Goal: Check status: Check status

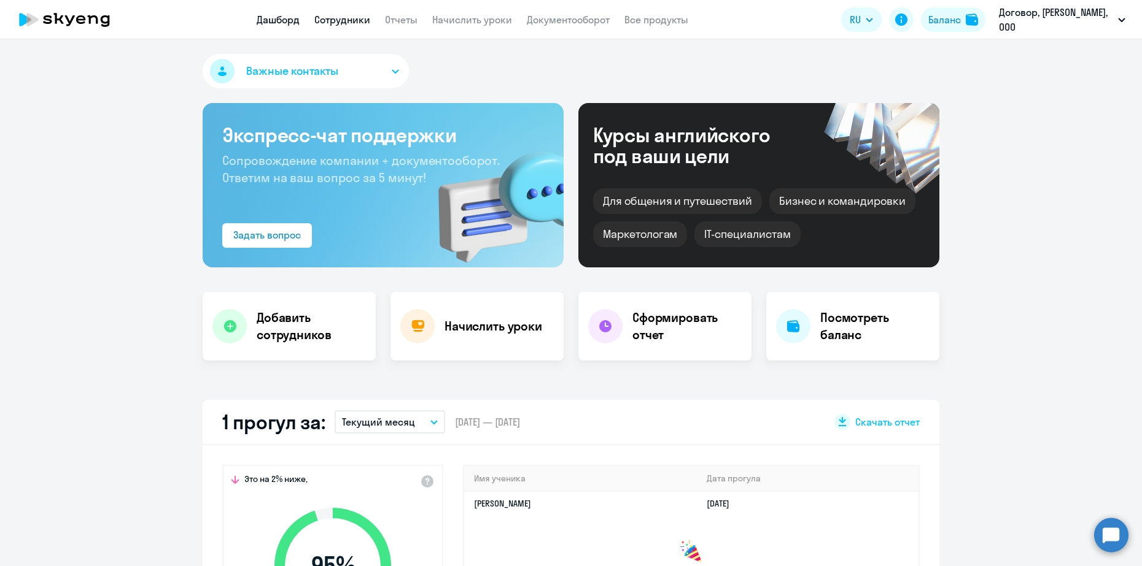
click at [319, 20] on link "Сотрудники" at bounding box center [342, 20] width 56 height 12
select select "30"
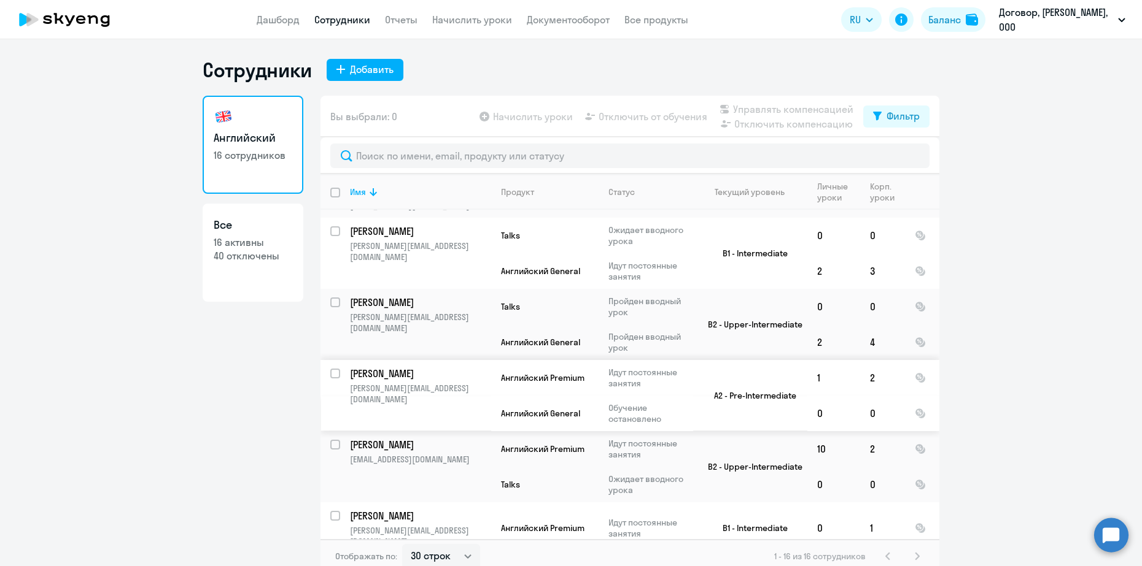
scroll to position [7, 0]
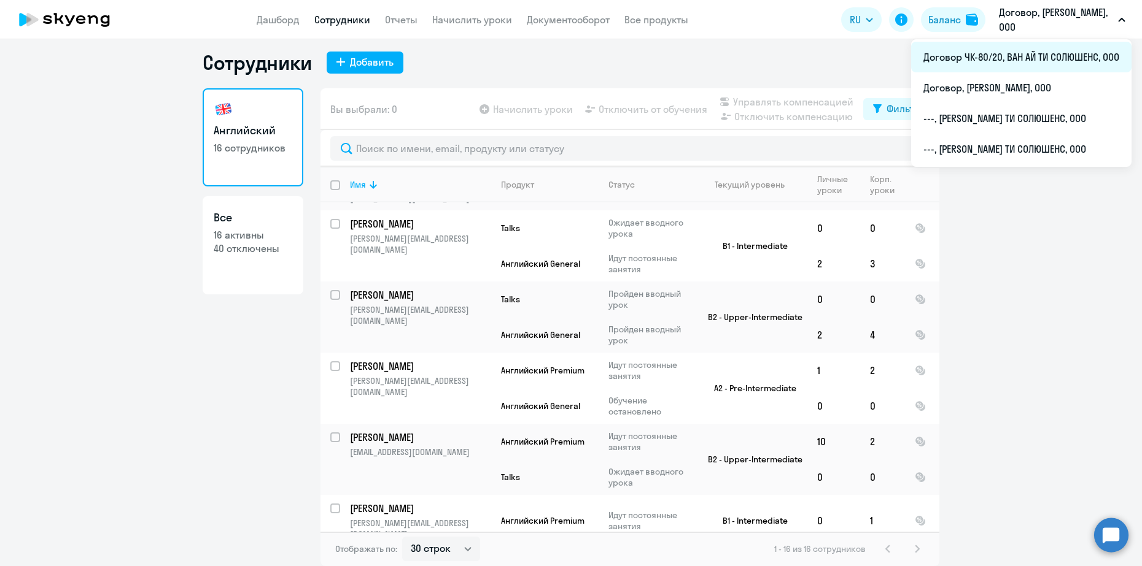
click at [1036, 63] on li "Договор ЧК-80/20, ВАН АЙ ТИ СОЛЮШЕНС, ООО" at bounding box center [1021, 57] width 220 height 31
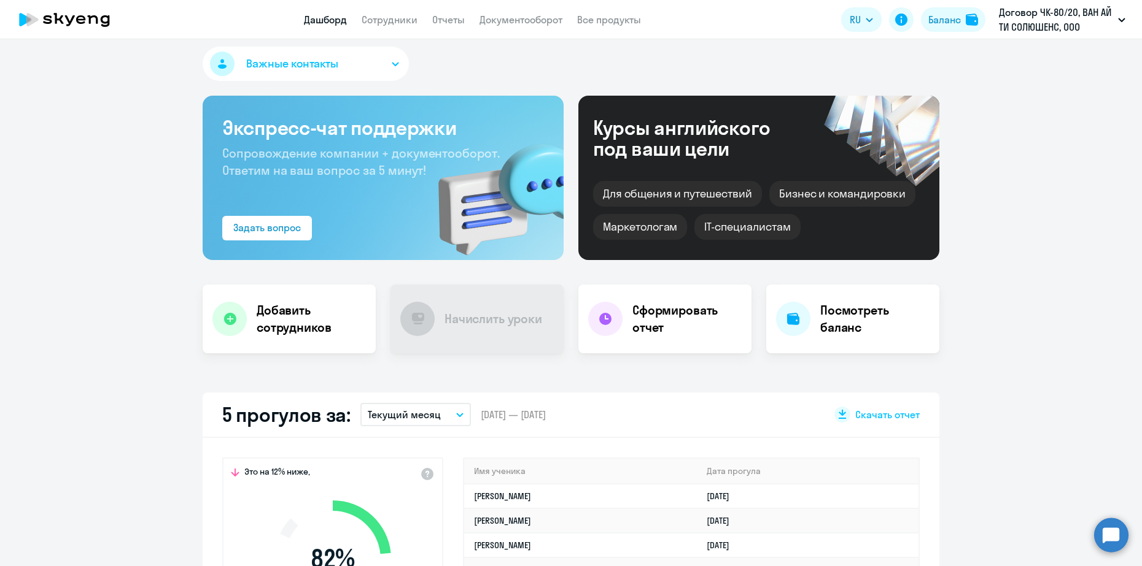
select select "30"
click at [411, 21] on link "Сотрудники" at bounding box center [389, 20] width 56 height 12
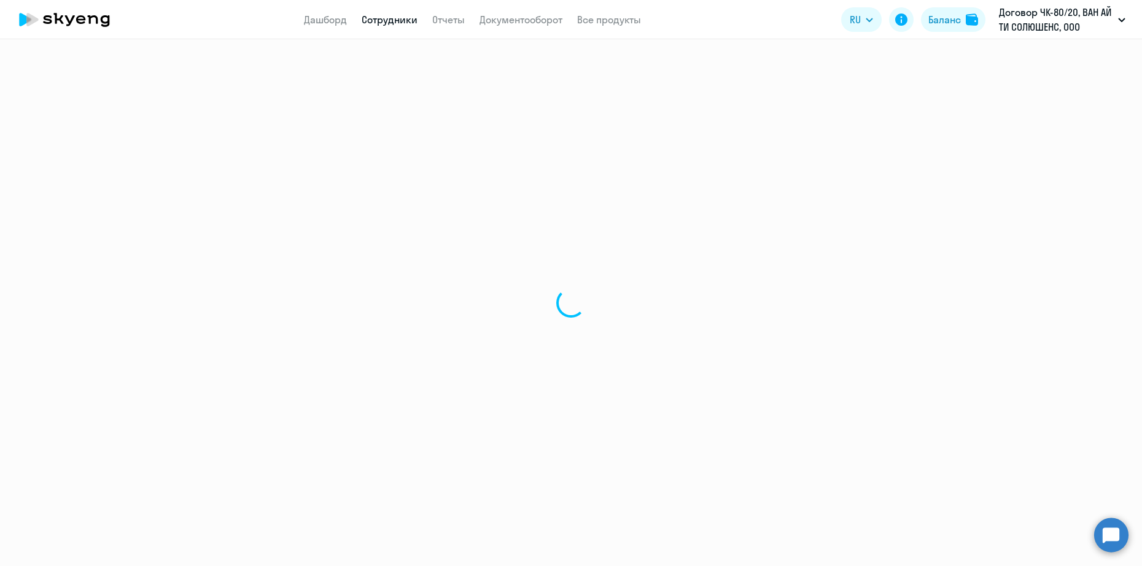
select select "30"
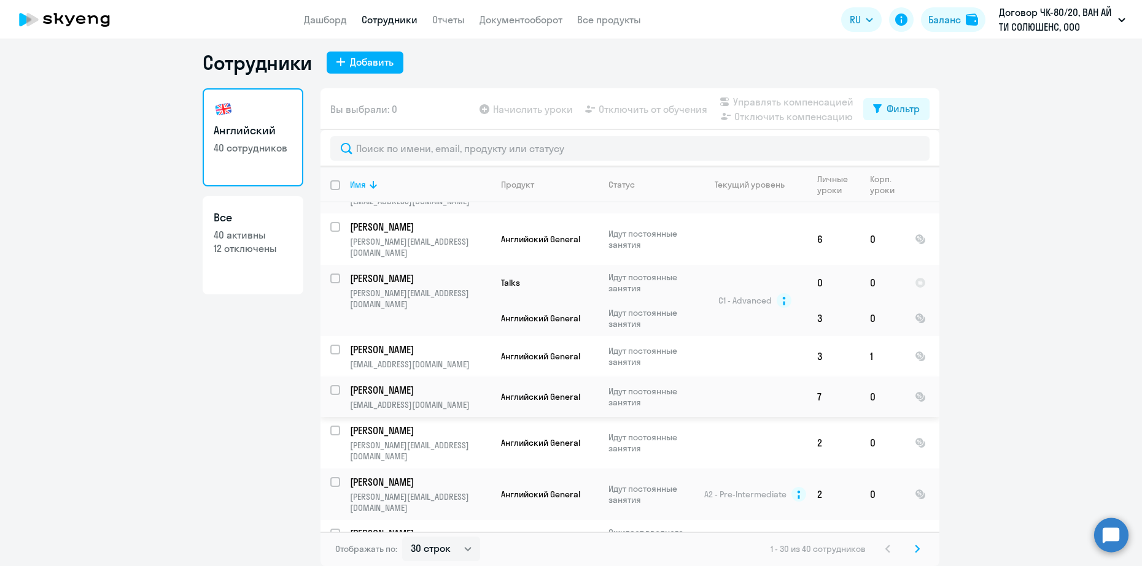
scroll to position [1261, 0]
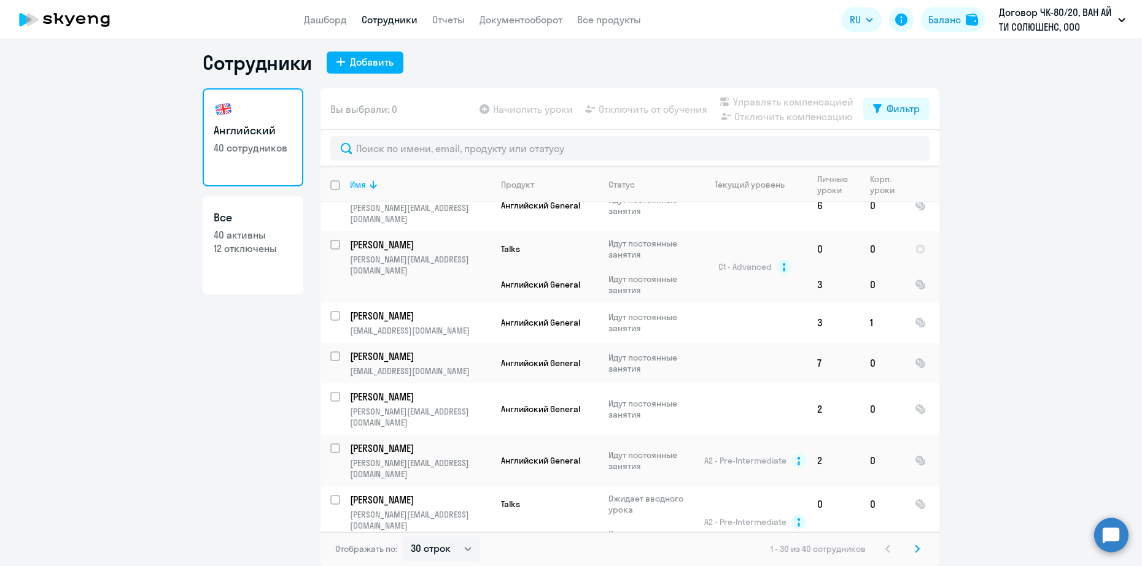
click at [914, 547] on icon at bounding box center [916, 549] width 5 height 9
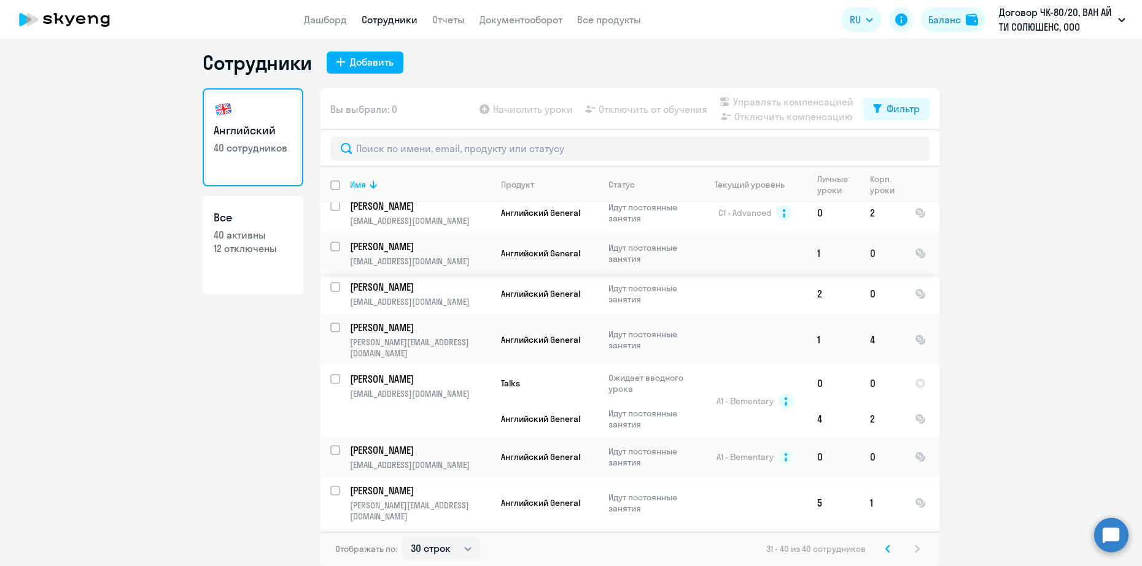
scroll to position [106, 0]
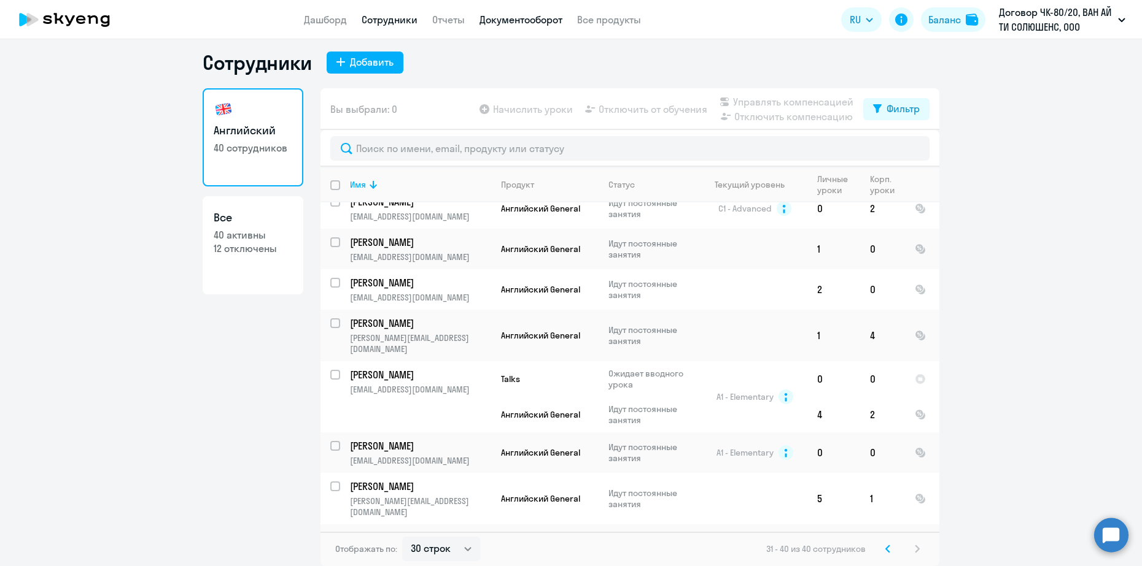
click at [499, 20] on link "Документооборот" at bounding box center [520, 20] width 83 height 12
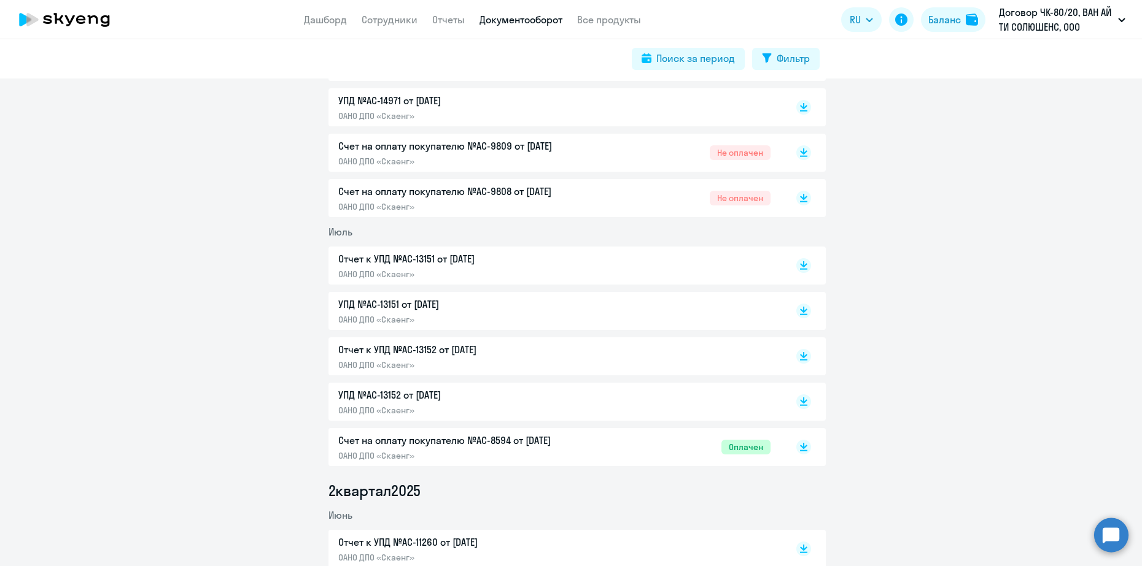
scroll to position [153, 0]
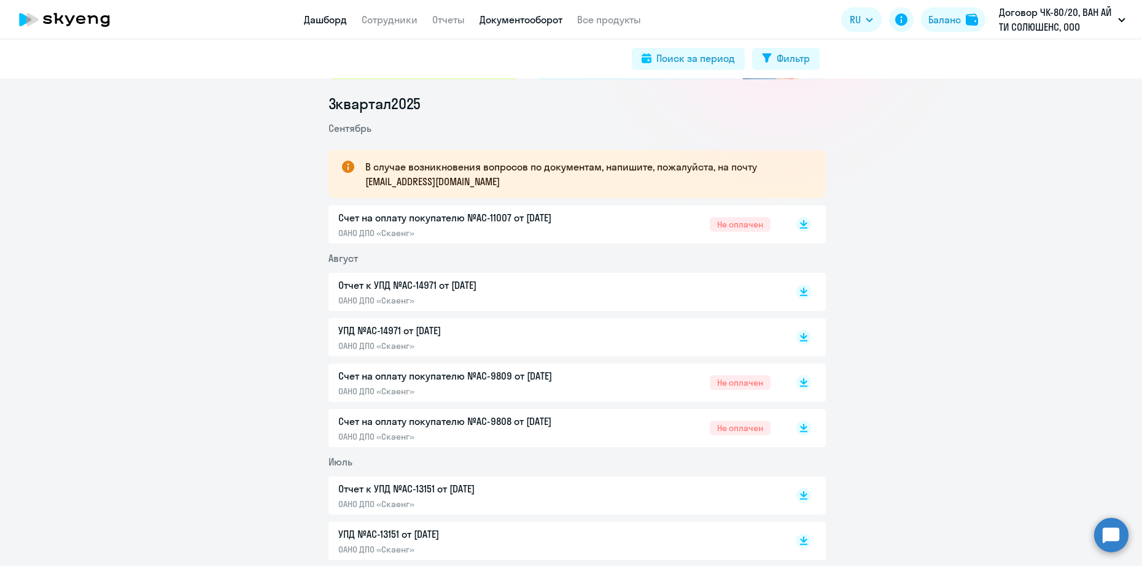
click at [317, 16] on link "Дашборд" at bounding box center [325, 20] width 43 height 12
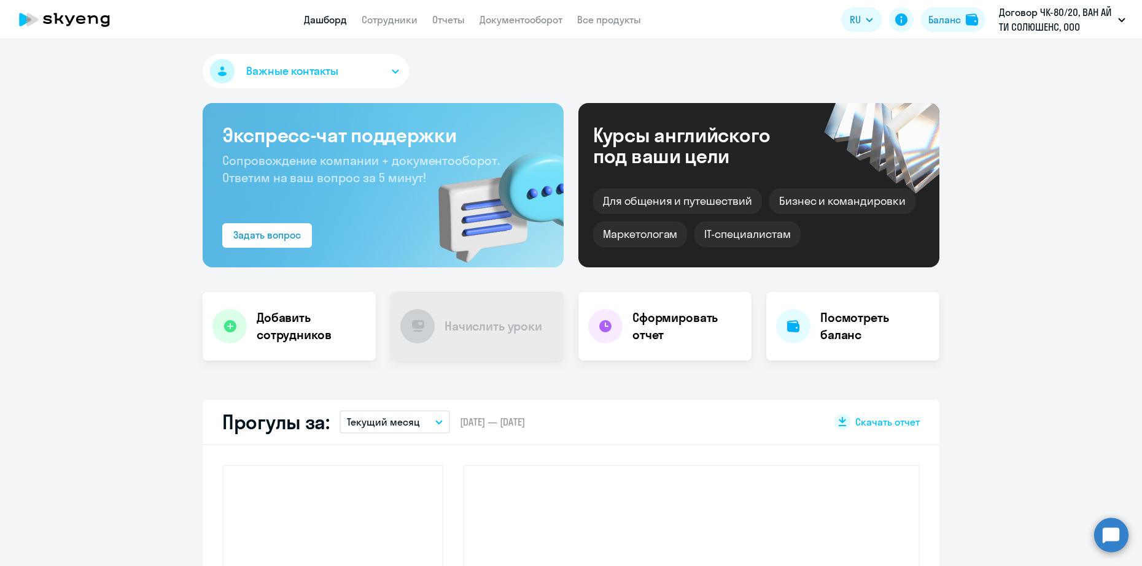
select select "30"
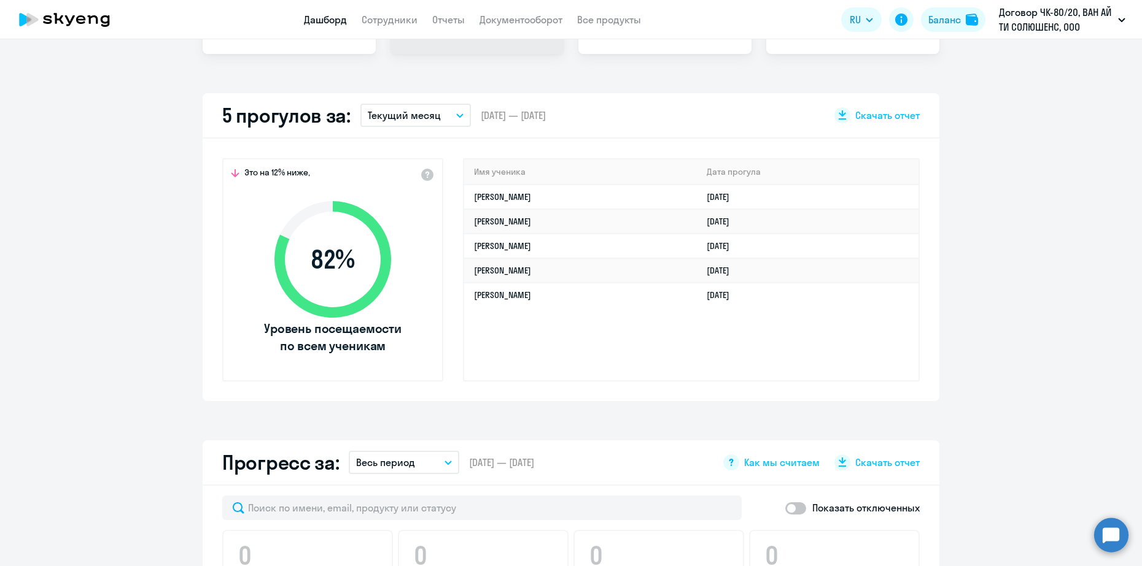
scroll to position [153, 0]
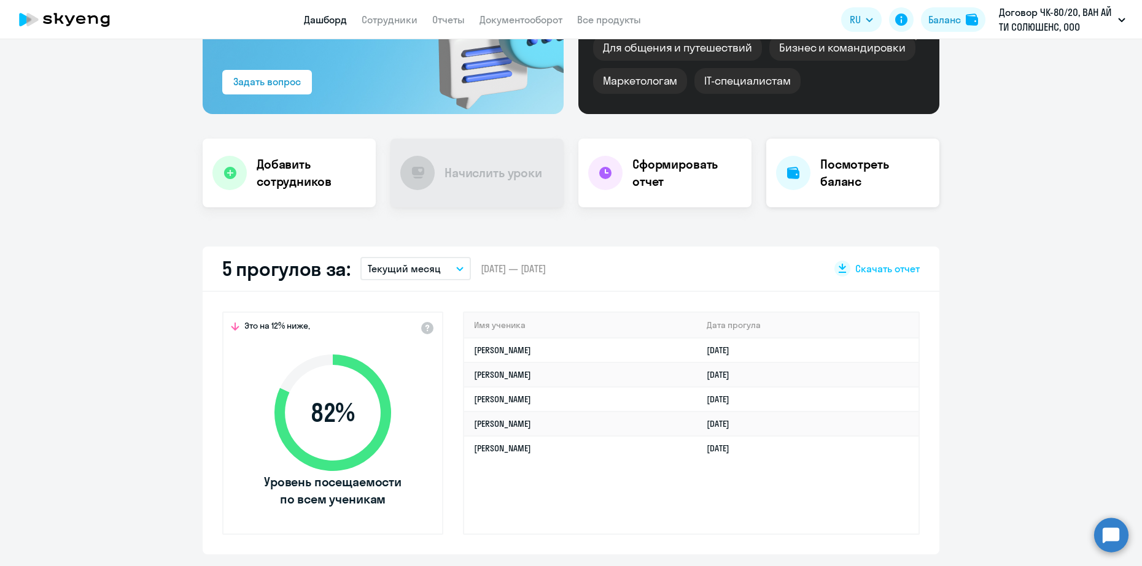
click at [820, 176] on h4 "Посмотреть баланс" at bounding box center [874, 173] width 109 height 34
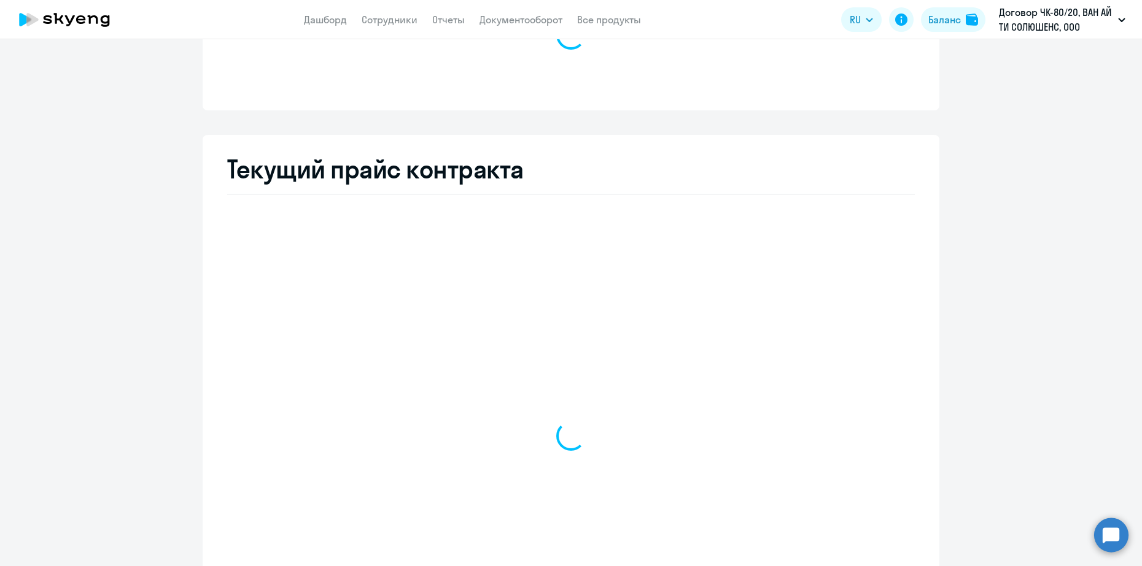
select select "english_adult_not_native_speaker"
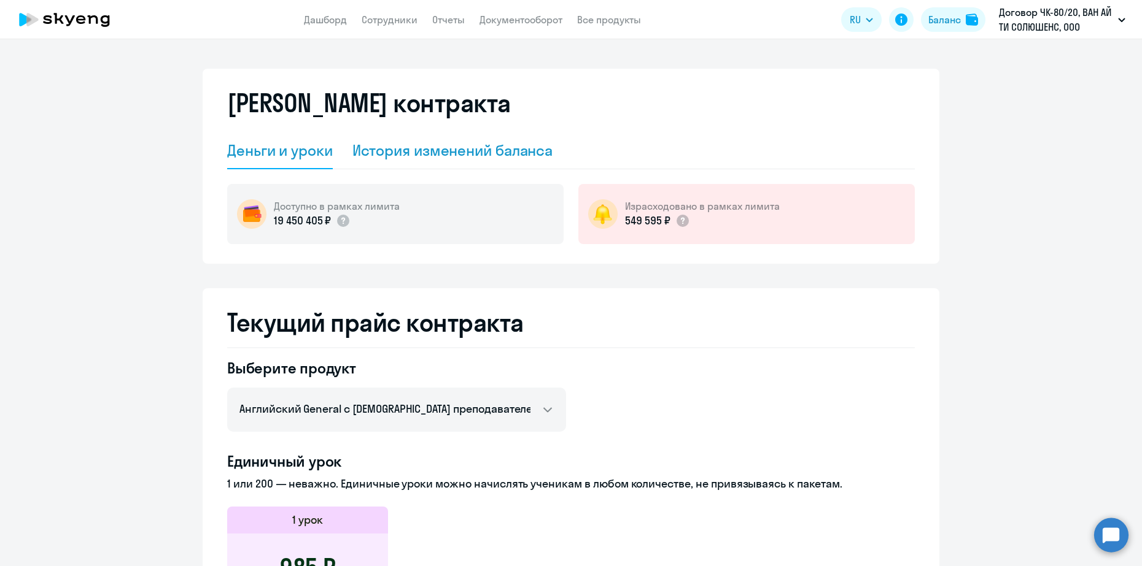
click at [509, 156] on div "История изменений баланса" at bounding box center [452, 151] width 201 height 20
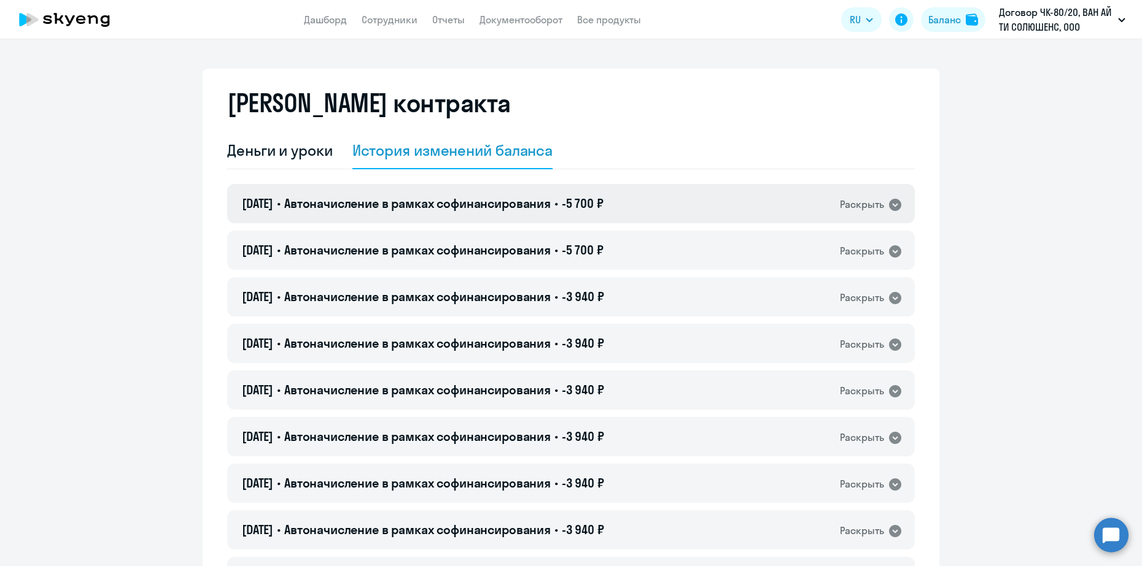
click at [578, 214] on div "[DATE] • Автоначисление в рамках софинансирования • -5 700 ₽ Раскрыть" at bounding box center [570, 203] width 687 height 39
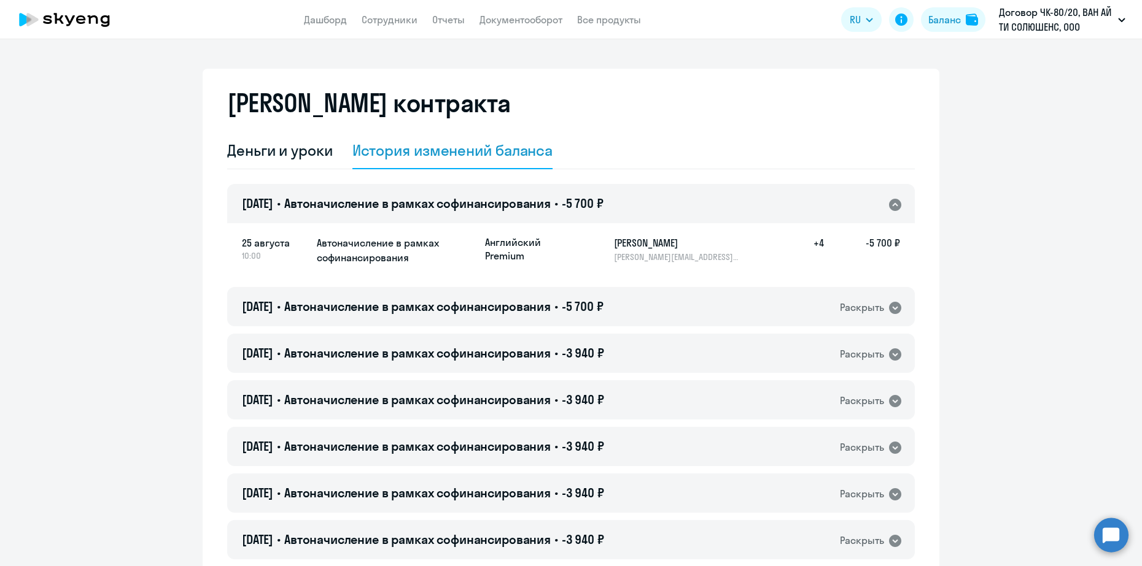
click at [578, 214] on div "[DATE] • Автоначисление в рамках софинансирования • -5 700 ₽ Раскрыть" at bounding box center [570, 203] width 687 height 39
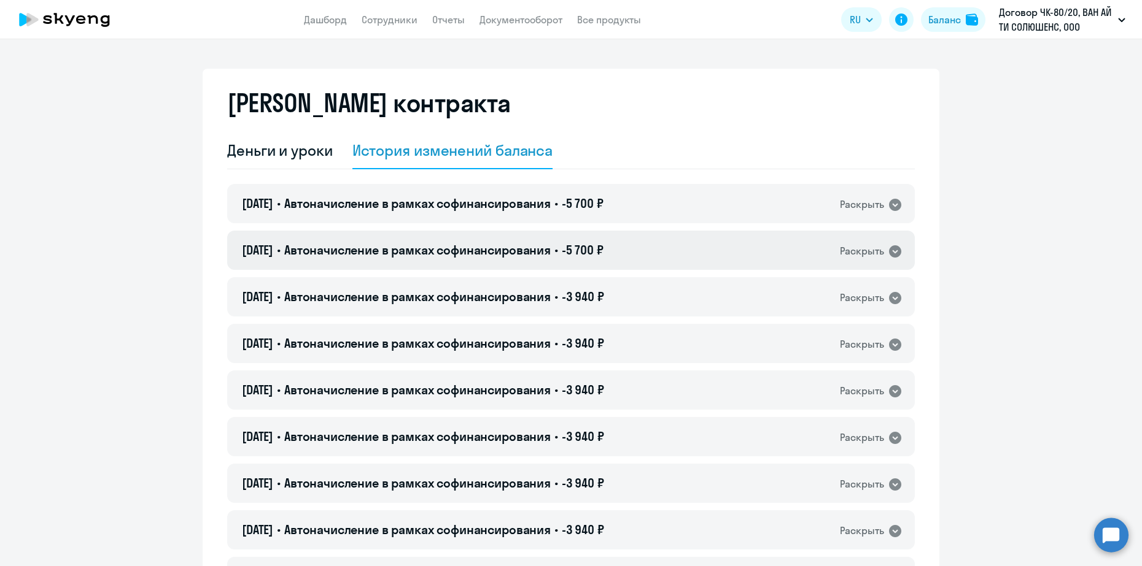
click at [570, 240] on div "[DATE] • Автоначисление в рамках софинансирования • -5 700 ₽ Раскрыть" at bounding box center [570, 250] width 687 height 39
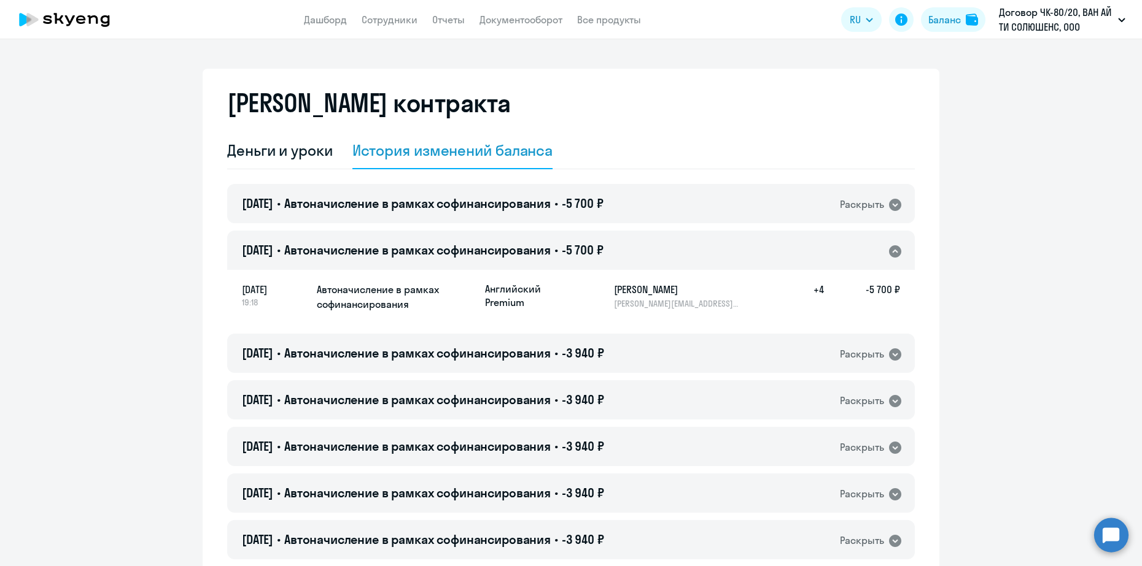
click at [570, 240] on div "[DATE] • Автоначисление в рамках софинансирования • -5 700 ₽ Раскрыть" at bounding box center [570, 250] width 687 height 39
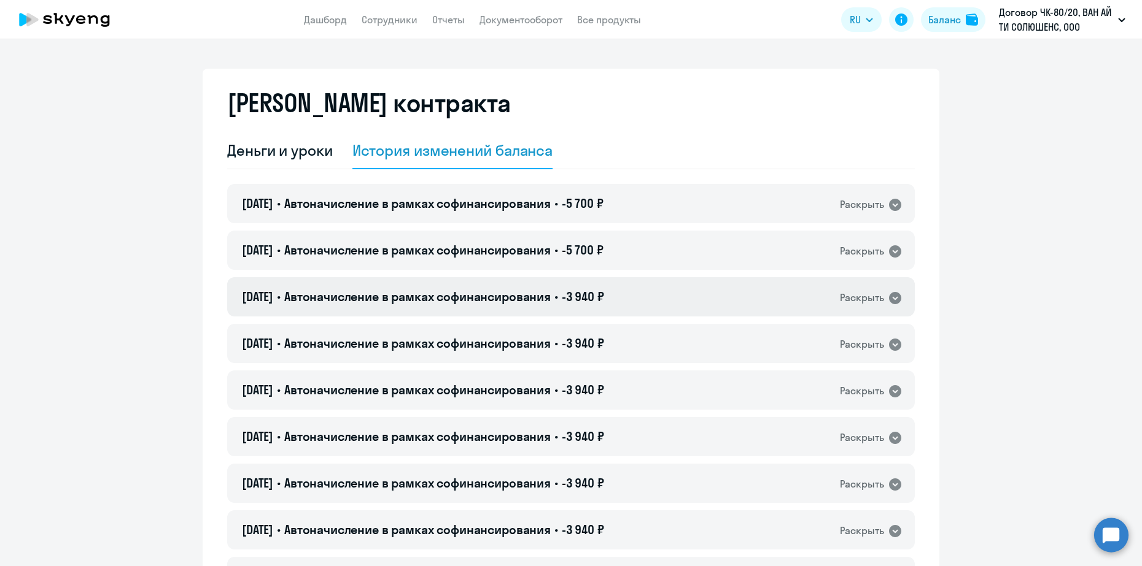
click at [574, 285] on div "[DATE] • Автоначисление в рамках софинансирования • -3 940 ₽ Раскрыть" at bounding box center [570, 296] width 687 height 39
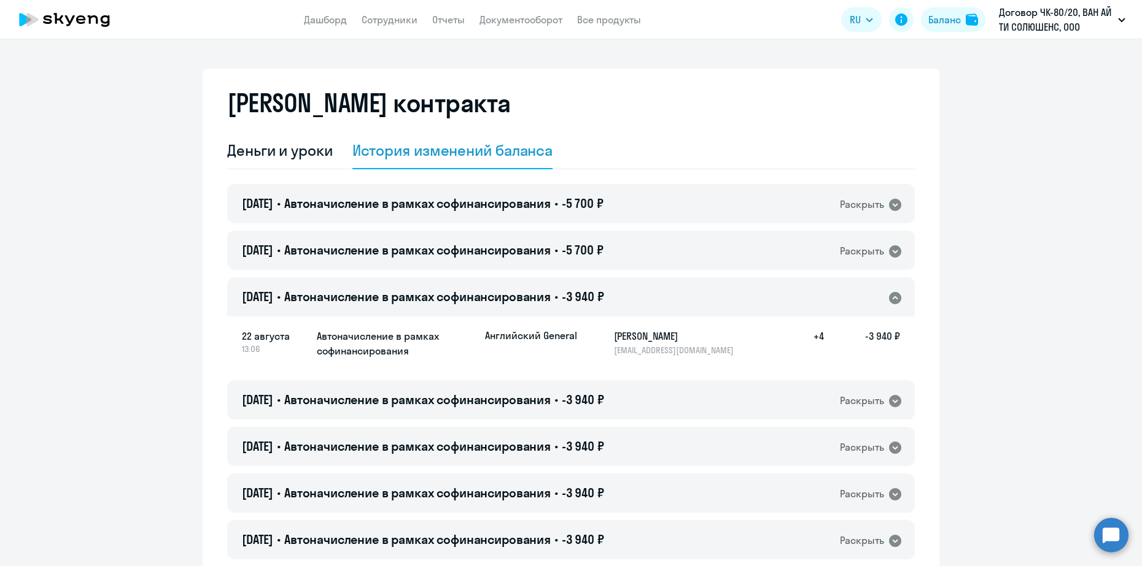
click at [574, 285] on div "[DATE] • Автоначисление в рамках софинансирования • -3 940 ₽ Раскрыть" at bounding box center [570, 296] width 687 height 39
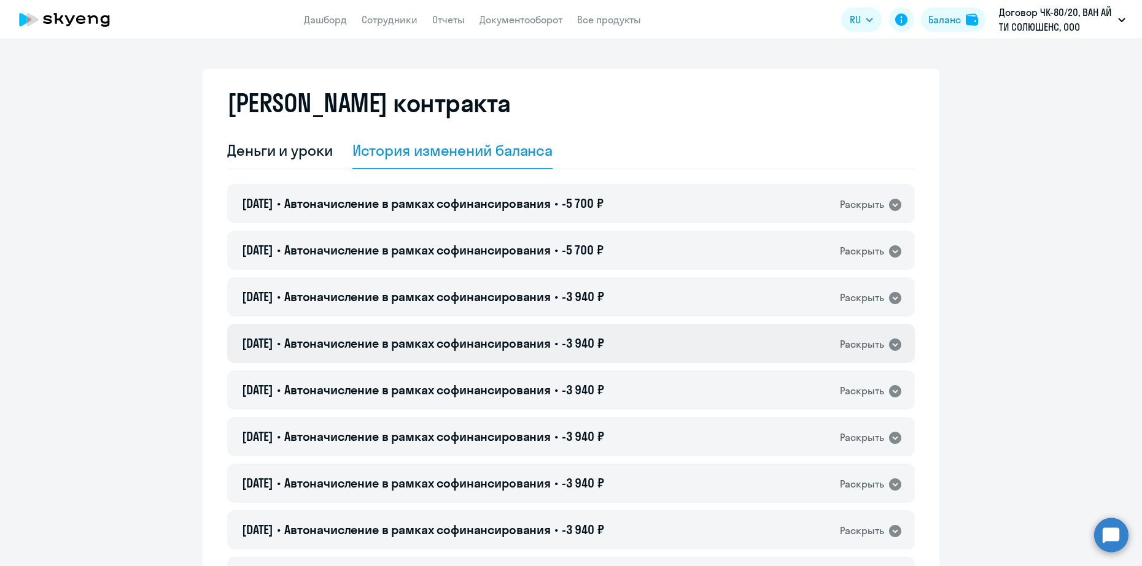
click at [573, 333] on div "[DATE] • Автоначисление в рамках софинансирования • -3 940 ₽ Раскрыть" at bounding box center [570, 343] width 687 height 39
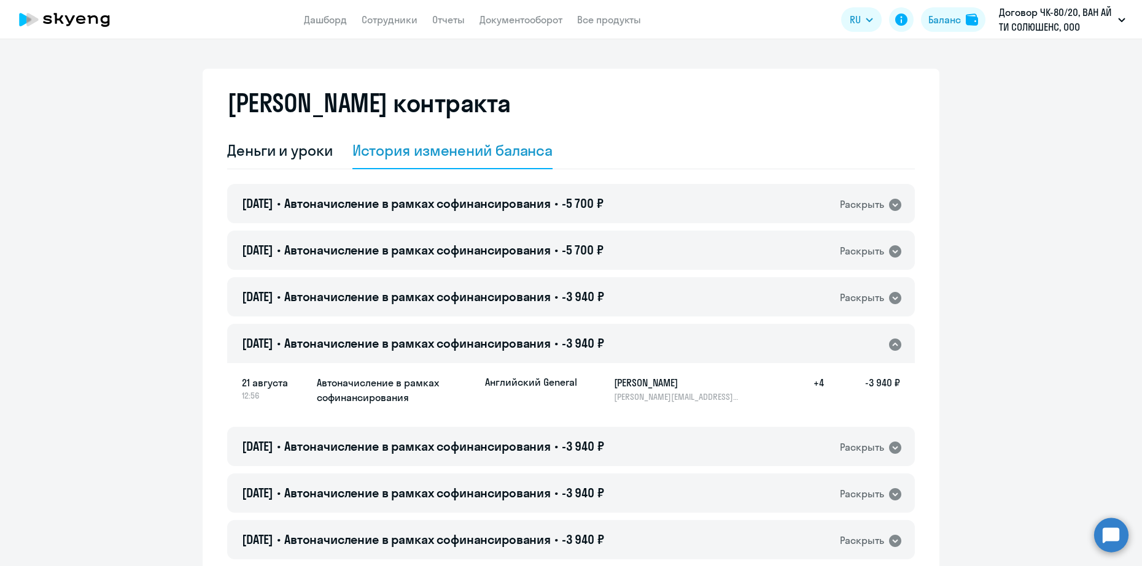
click at [574, 337] on h4 "[DATE] • Автоначисление в рамках софинансирования • -3 940 ₽" at bounding box center [423, 343] width 362 height 17
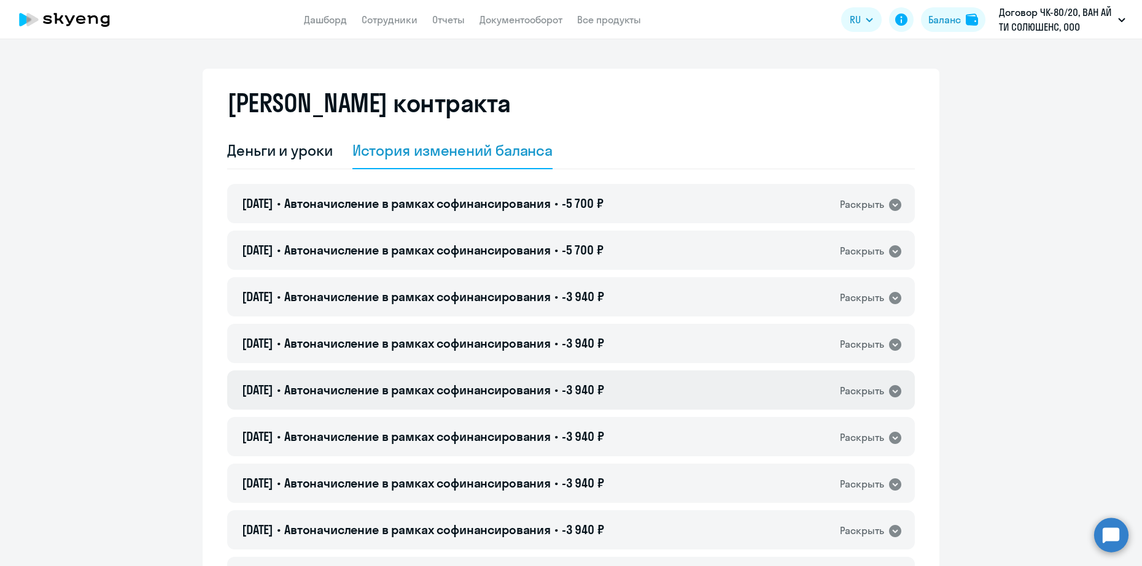
click at [574, 373] on div "[DATE] • Автоначисление в рамках софинансирования • -3 940 ₽ Раскрыть" at bounding box center [570, 390] width 687 height 39
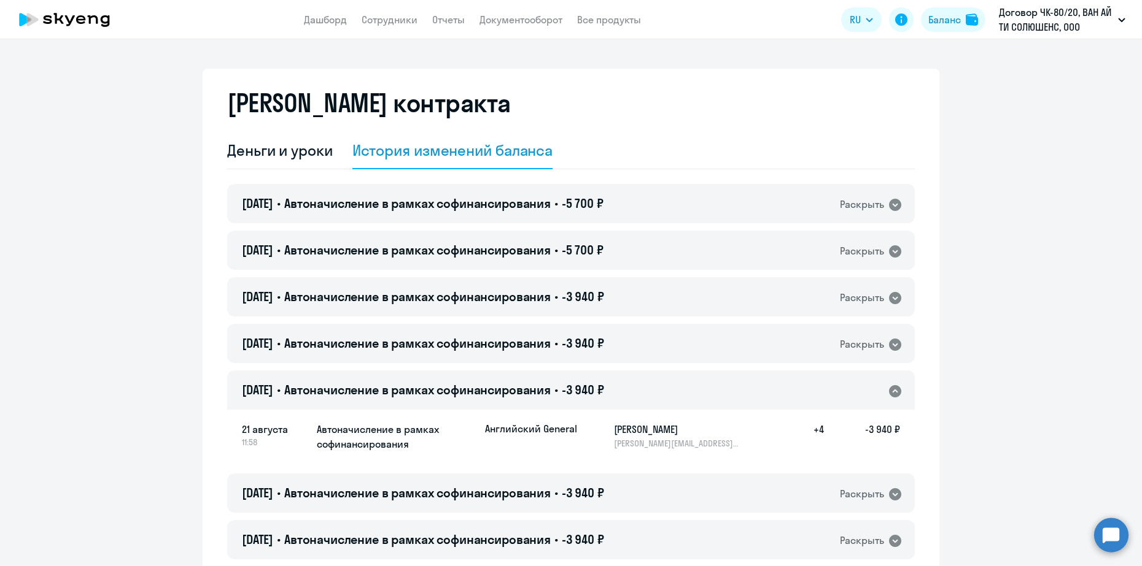
click at [574, 384] on h4 "[DATE] • Автоначисление в рамках софинансирования • -3 940 ₽" at bounding box center [423, 390] width 362 height 17
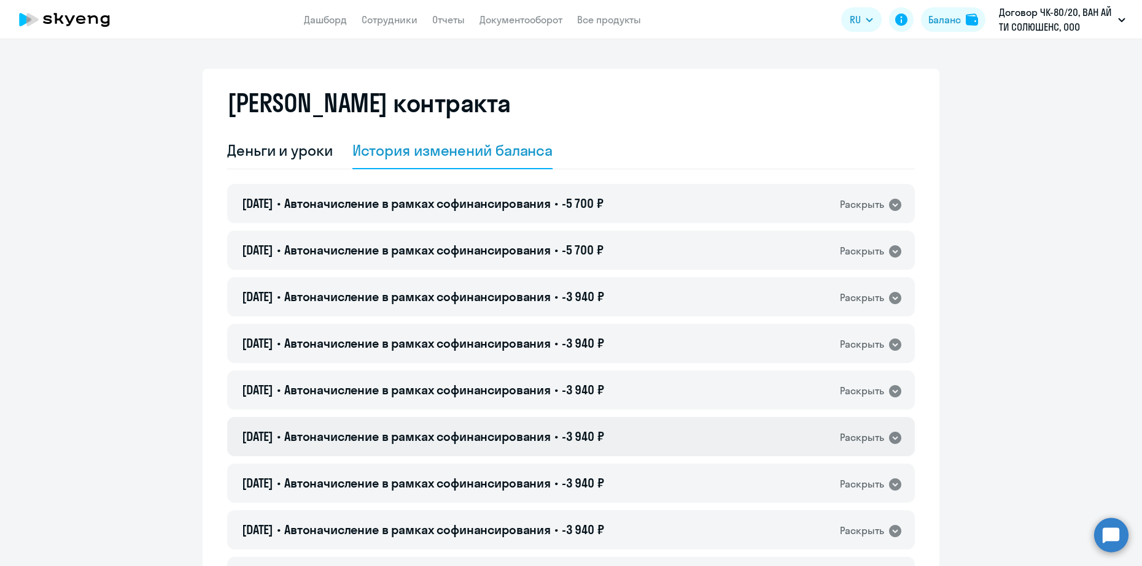
click at [579, 427] on div "[DATE] • Автоначисление в рамках софинансирования • -3 940 ₽ Раскрыть" at bounding box center [570, 436] width 687 height 39
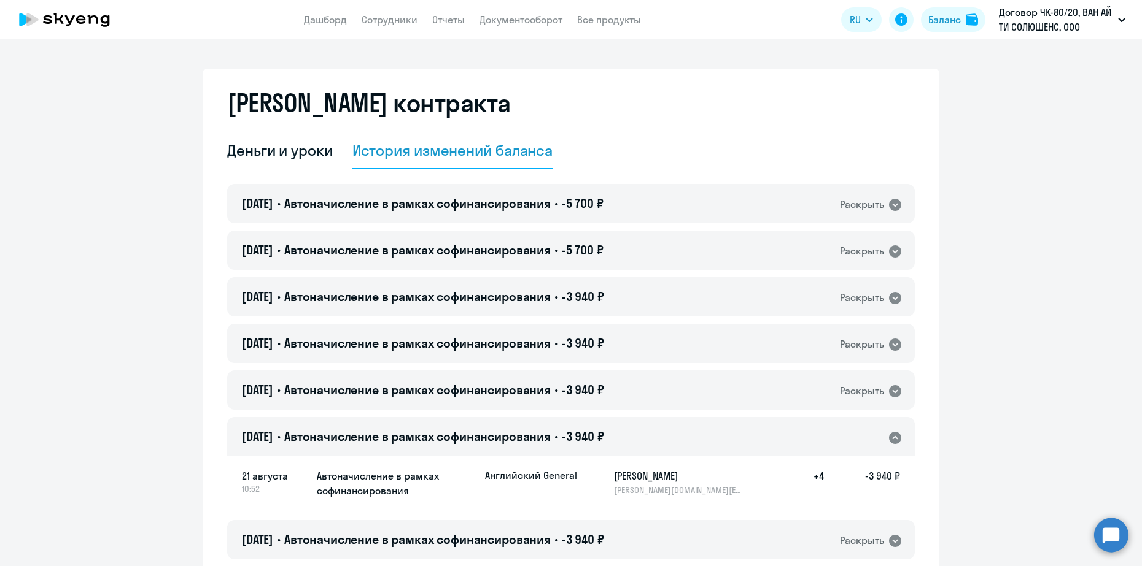
click at [581, 440] on span "-3 940 ₽" at bounding box center [583, 436] width 42 height 15
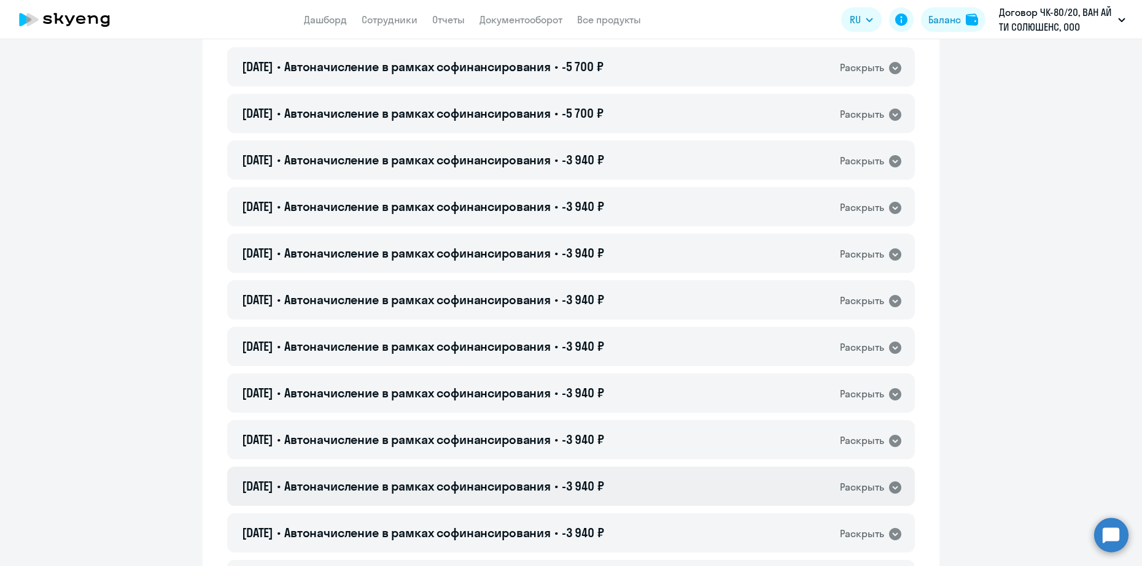
scroll to position [230, 0]
click at [597, 255] on span "-3 940 ₽" at bounding box center [583, 252] width 42 height 15
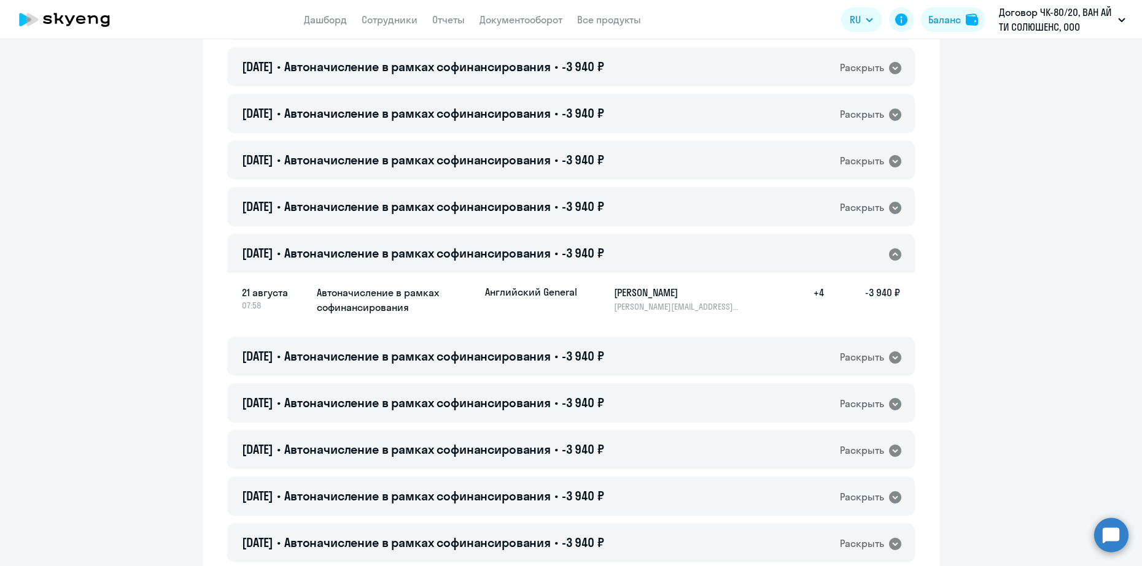
click at [597, 255] on span "-3 940 ₽" at bounding box center [583, 252] width 42 height 15
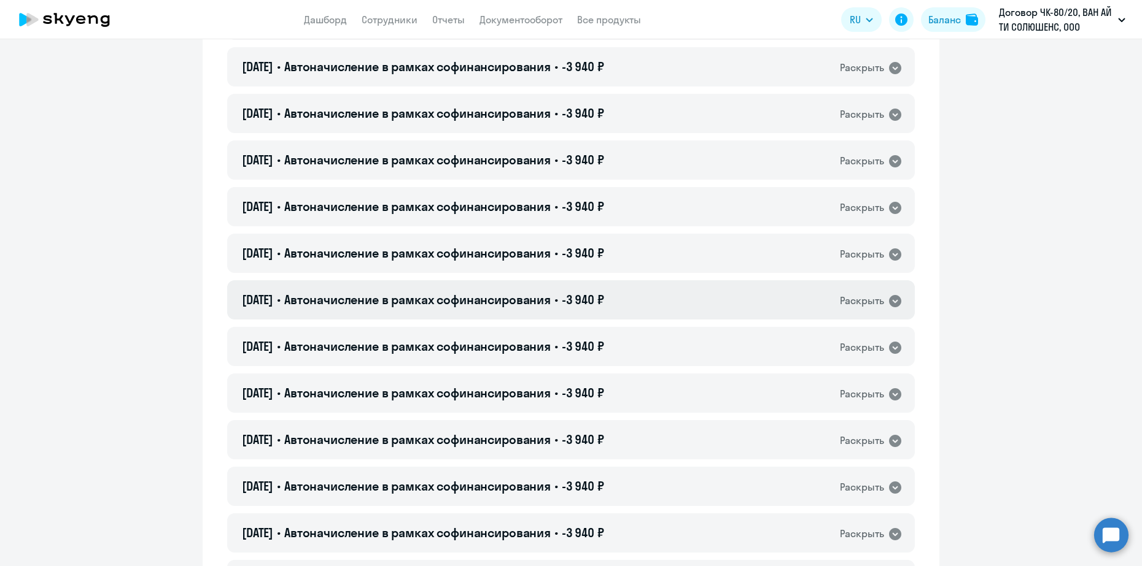
click at [599, 299] on span "-3 940 ₽" at bounding box center [583, 299] width 42 height 15
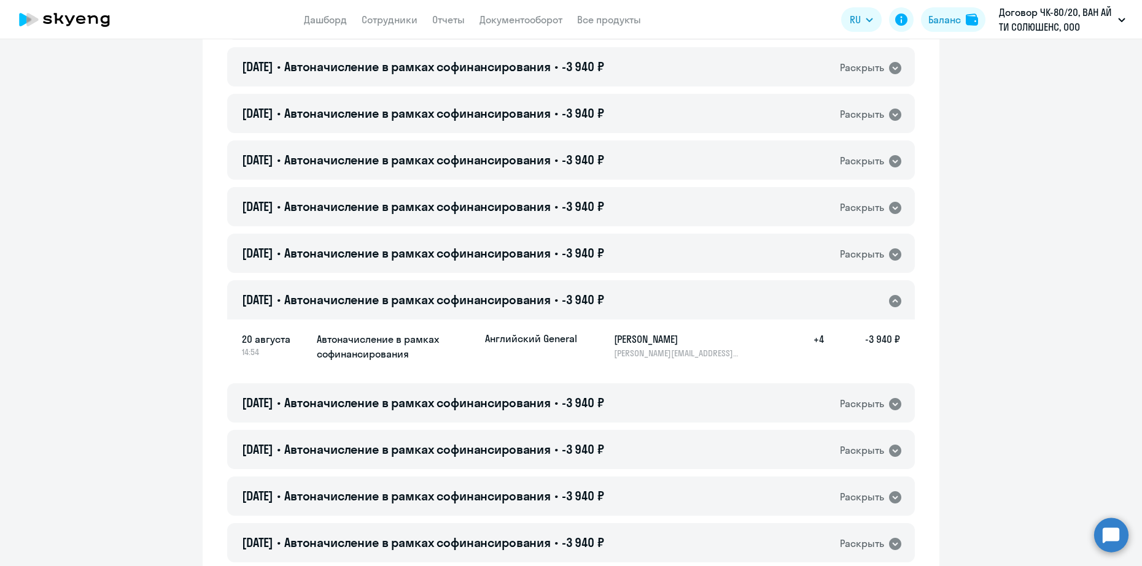
click at [599, 299] on span "-3 940 ₽" at bounding box center [583, 299] width 42 height 15
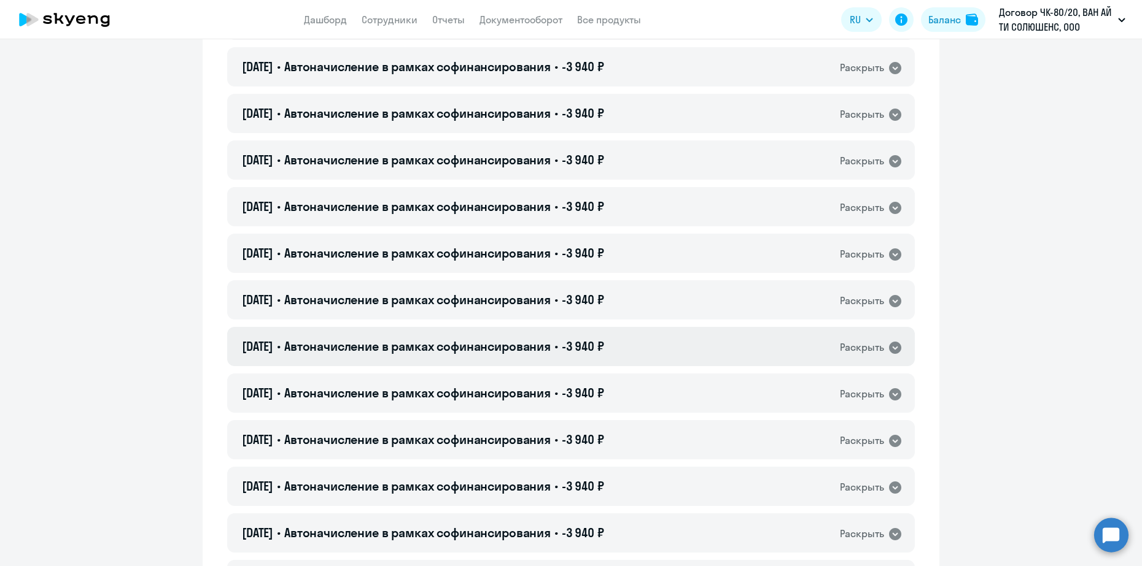
click at [597, 339] on span "-3 940 ₽" at bounding box center [583, 346] width 42 height 15
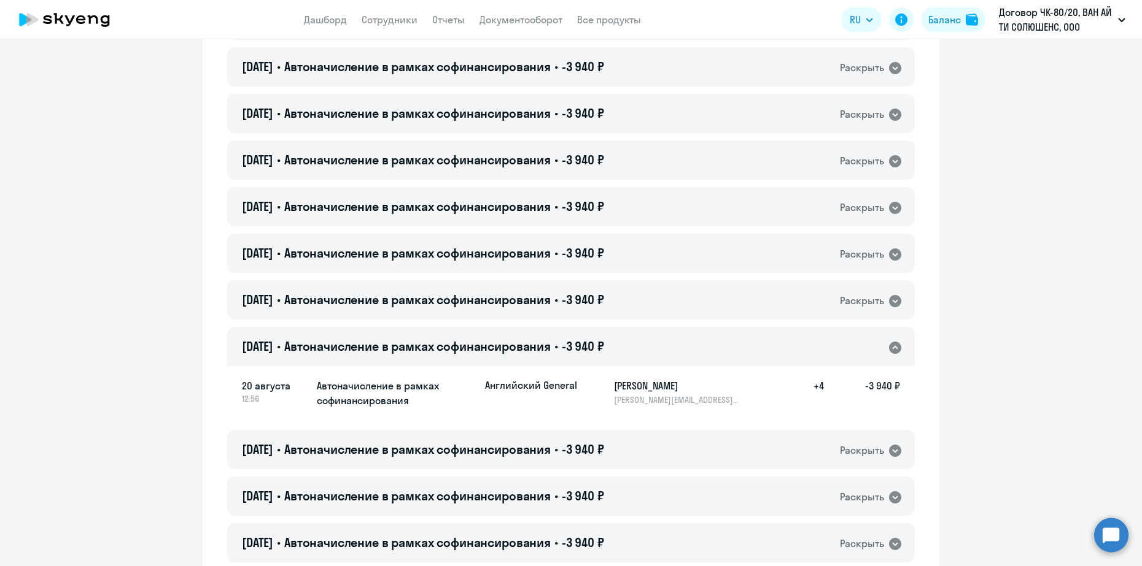
click at [597, 339] on span "-3 940 ₽" at bounding box center [583, 346] width 42 height 15
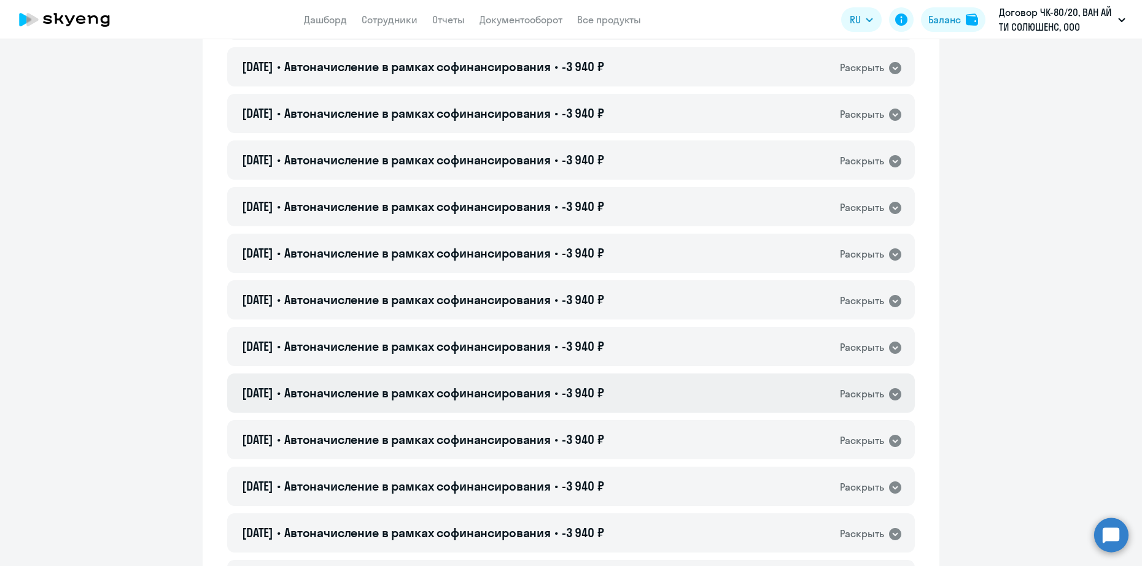
click at [604, 398] on span "-3 940 ₽" at bounding box center [583, 392] width 42 height 15
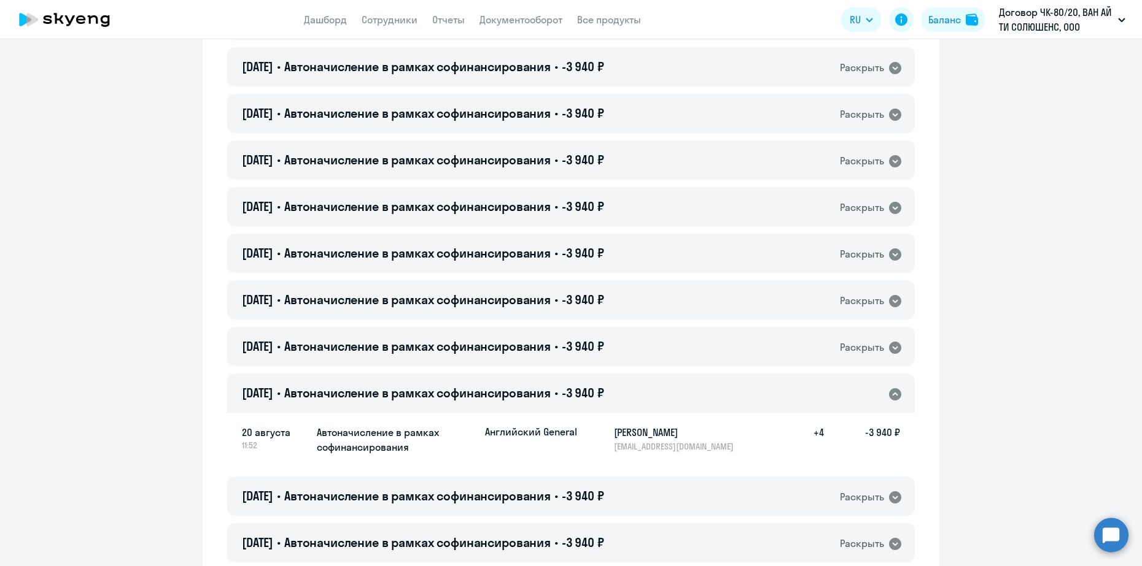
click at [604, 398] on span "-3 940 ₽" at bounding box center [583, 392] width 42 height 15
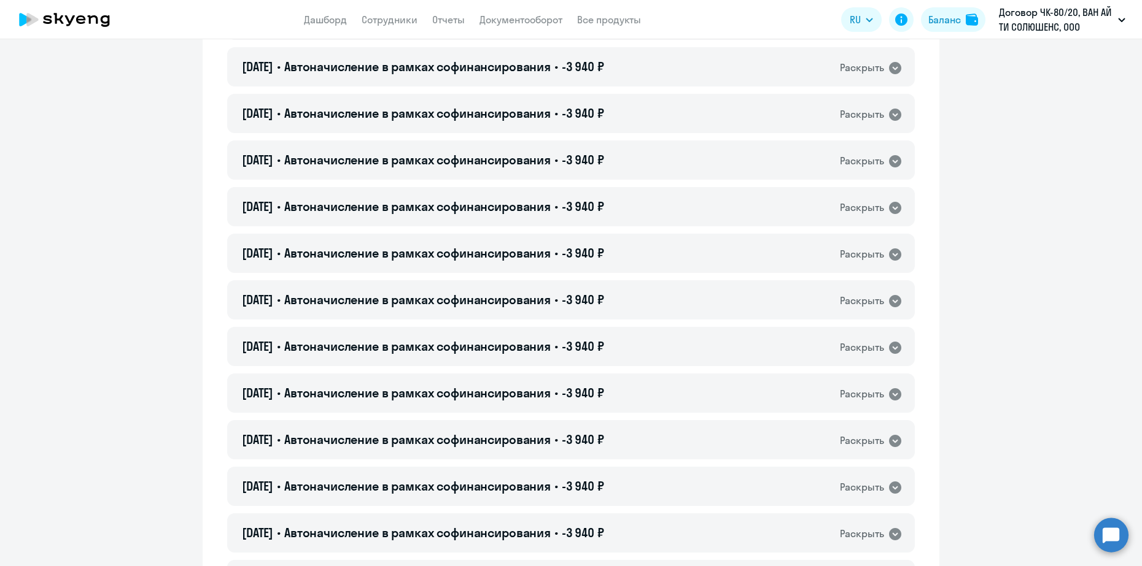
click at [606, 427] on div "[DATE] • Автоначисление в рамках софинансирования • -3 940 ₽ Раскрыть" at bounding box center [570, 439] width 687 height 39
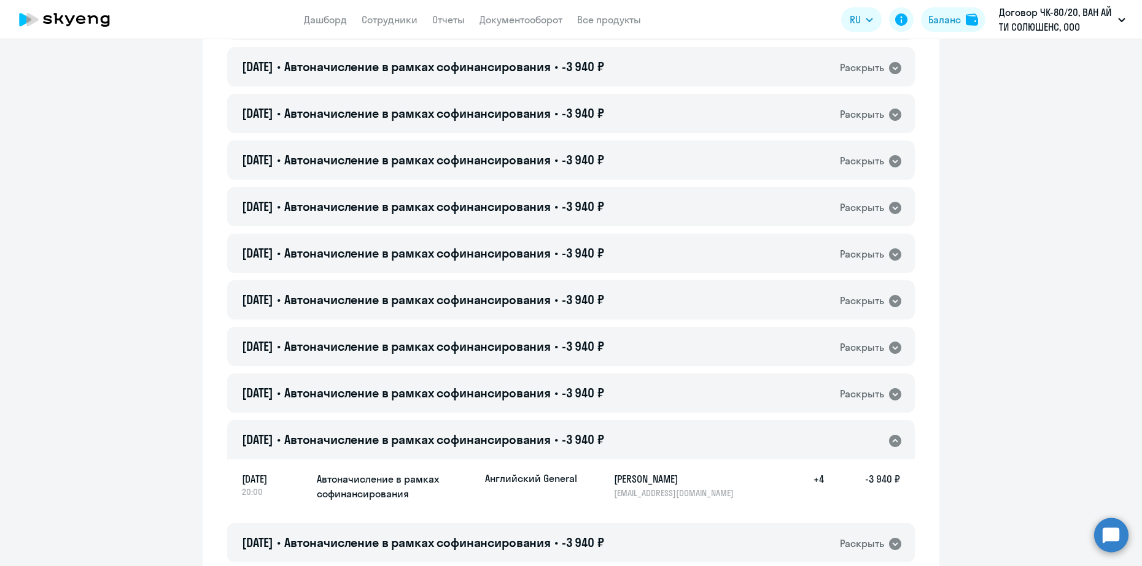
click at [606, 427] on div "[DATE] • Автоначисление в рамках софинансирования • -3 940 ₽ Раскрыть" at bounding box center [570, 439] width 687 height 39
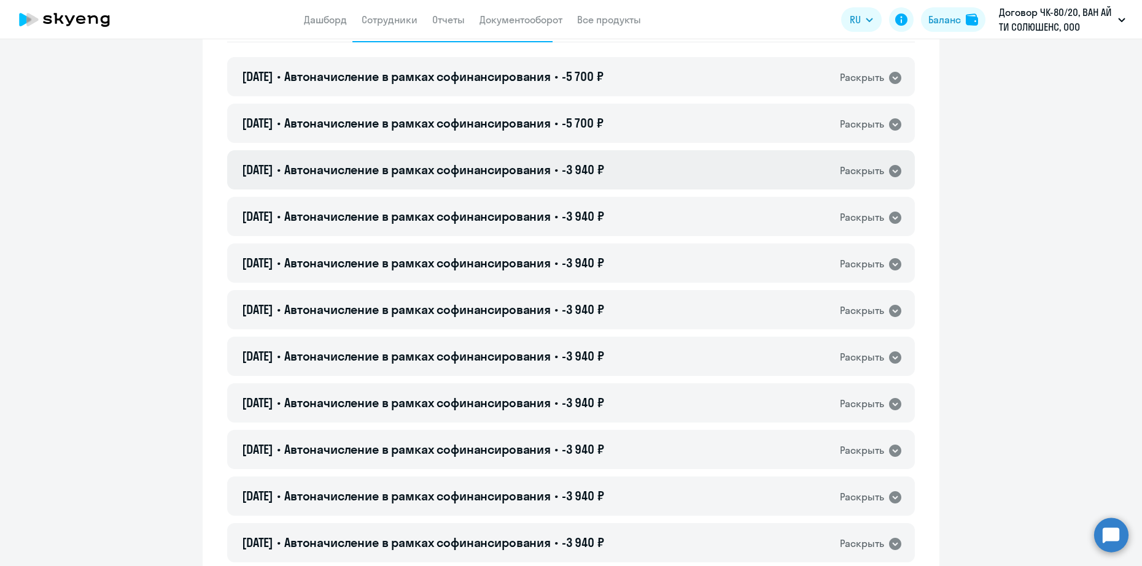
scroll to position [0, 0]
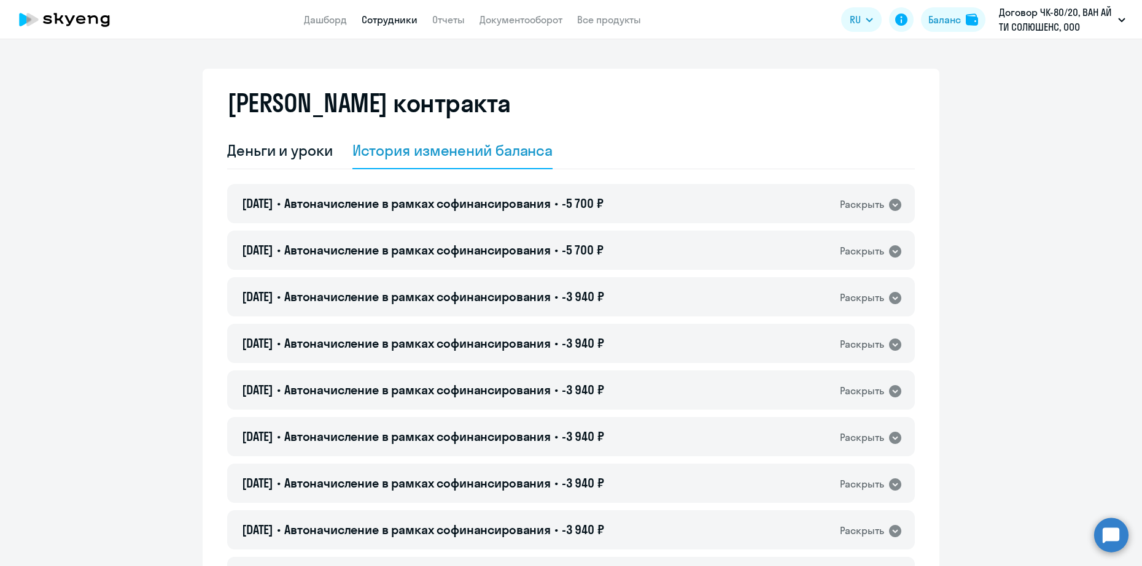
click at [385, 17] on link "Сотрудники" at bounding box center [389, 20] width 56 height 12
select select "30"
